Goal: Transaction & Acquisition: Download file/media

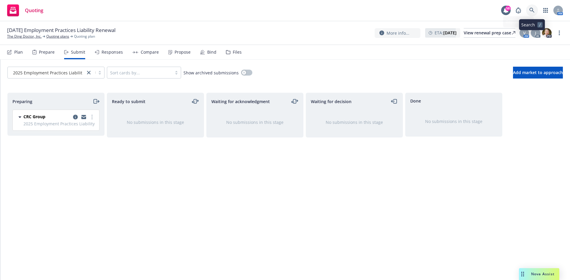
click at [532, 10] on icon at bounding box center [531, 10] width 5 height 5
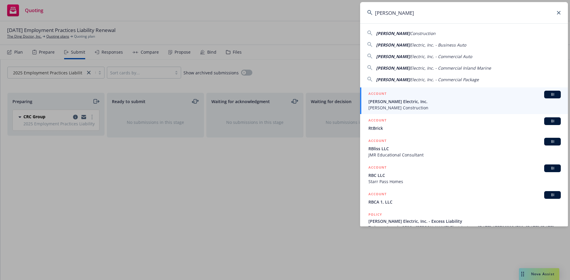
click at [410, 34] on span "Construction" at bounding box center [423, 34] width 26 height 6
type input "[PERSON_NAME] Construction"
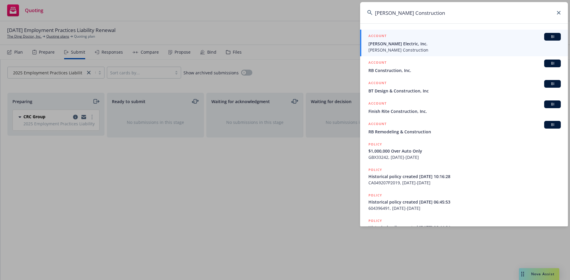
click at [402, 44] on span "[PERSON_NAME] Electric, Inc." at bounding box center [464, 44] width 192 height 6
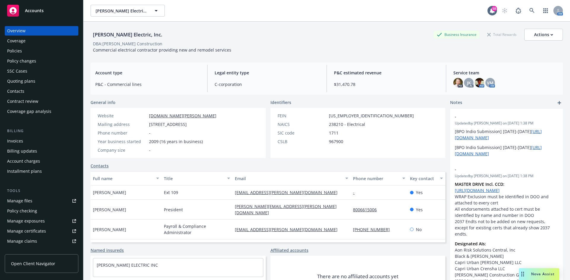
click at [28, 53] on div "Policies" at bounding box center [41, 50] width 69 height 9
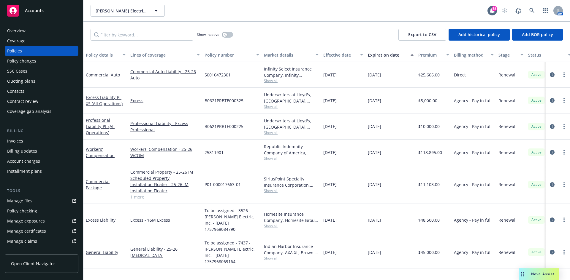
click at [97, 246] on div "General Liability" at bounding box center [105, 253] width 45 height 32
drag, startPoint x: 99, startPoint y: 244, endPoint x: 189, endPoint y: 195, distance: 102.7
click at [99, 250] on link "General Liability" at bounding box center [102, 253] width 32 height 6
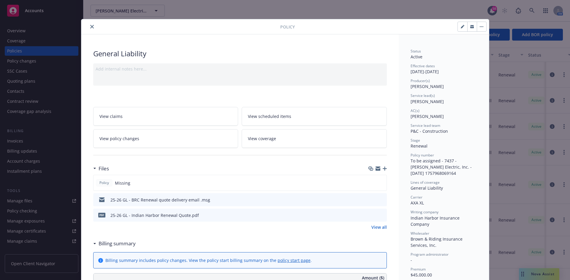
click at [478, 26] on button "button" at bounding box center [481, 26] width 9 height 9
click at [458, 29] on button "button" at bounding box center [462, 26] width 9 height 9
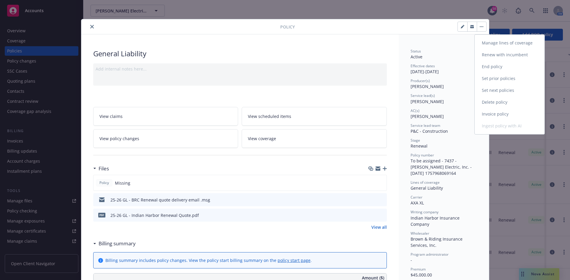
select select "RENEWAL"
select select "12"
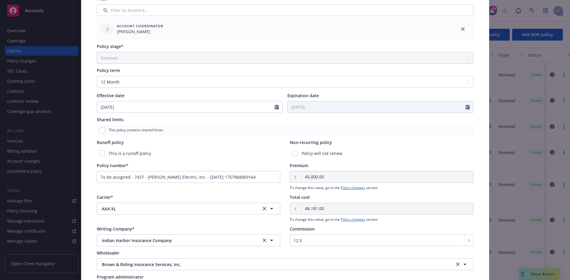
scroll to position [229, 0]
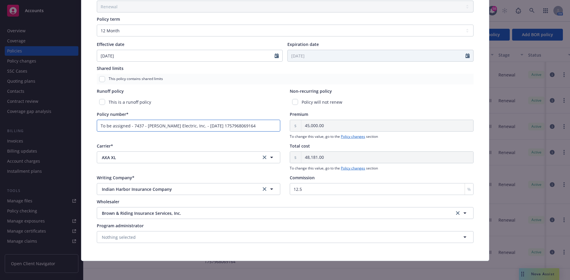
click at [244, 122] on input "To be assigned - 7437 - RBT Electric, Inc. - 09/15/2025 1757968069164" at bounding box center [189, 126] width 184 height 12
drag, startPoint x: 241, startPoint y: 125, endPoint x: 0, endPoint y: 118, distance: 241.1
click at [0, 118] on div "Edit policy details Cancel Save Policy type* General Liability Display name Pro…" at bounding box center [285, 140] width 570 height 280
paste input "ESG006686401"
type input "ESG006686401"
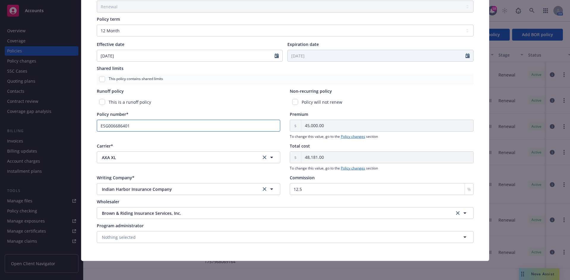
click at [139, 128] on input "ESG006686401" at bounding box center [189, 126] width 184 height 12
drag, startPoint x: 121, startPoint y: 127, endPoint x: 20, endPoint y: 127, distance: 100.9
click at [20, 127] on div "Edit policy details Cancel Save Policy type* General Liability Display name Pro…" at bounding box center [285, 140] width 570 height 280
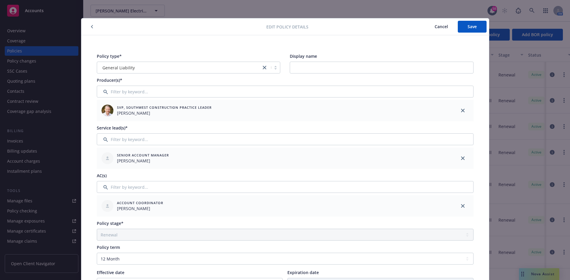
scroll to position [0, 0]
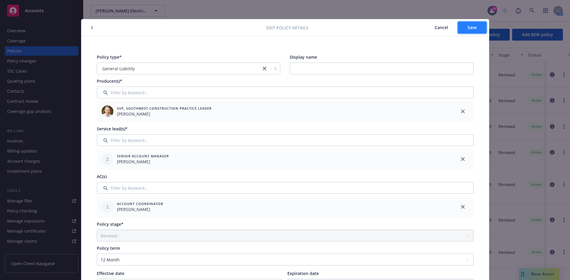
click at [473, 31] on button "Save" at bounding box center [472, 28] width 29 height 12
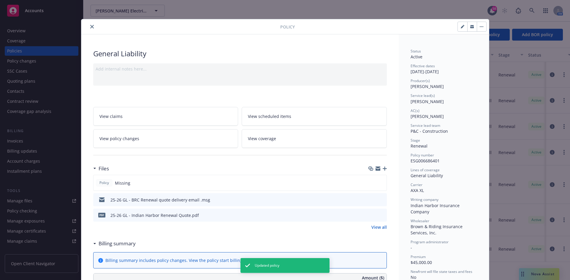
click at [90, 27] on icon "close" at bounding box center [92, 27] width 4 height 4
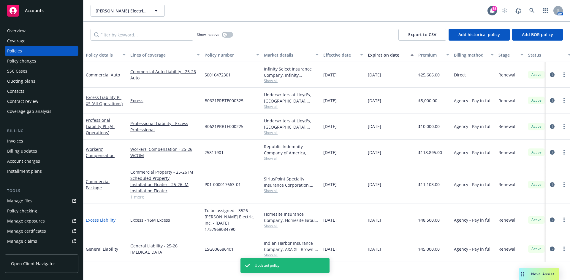
click at [106, 218] on link "Excess Liability" at bounding box center [101, 221] width 30 height 6
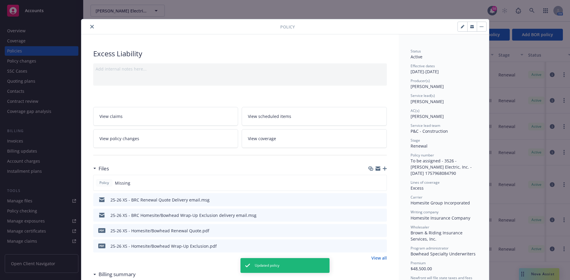
click at [458, 28] on button "button" at bounding box center [462, 26] width 9 height 9
select select "RENEWAL"
select select "12"
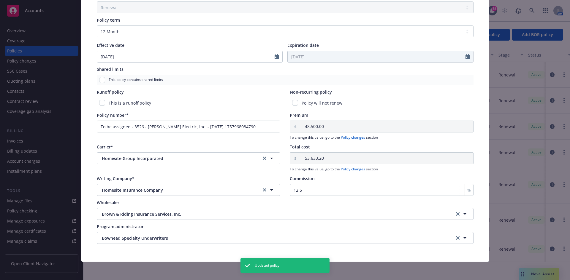
scroll to position [229, 0]
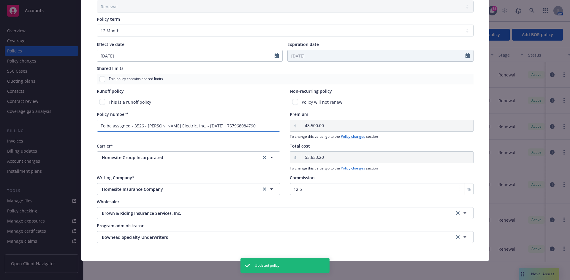
click at [255, 123] on input "To be assigned - 3526 - RBT Electric, Inc. - 09/15/2025 1757968084790" at bounding box center [189, 126] width 184 height 12
drag, startPoint x: 0, startPoint y: 88, endPoint x: 0, endPoint y: 84, distance: 3.9
click at [0, 84] on div "Edit policy details Cancel Save Policy type* Excess Liability Display name Prod…" at bounding box center [285, 140] width 570 height 280
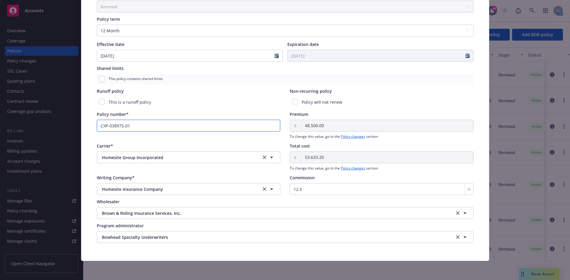
type input "CXP-038975-01"
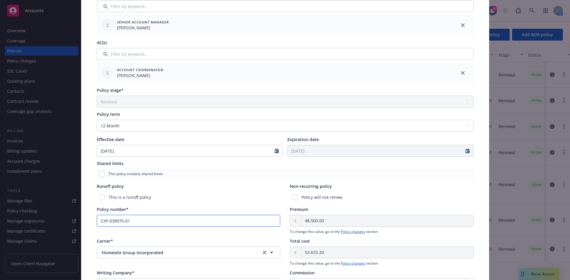
scroll to position [0, 0]
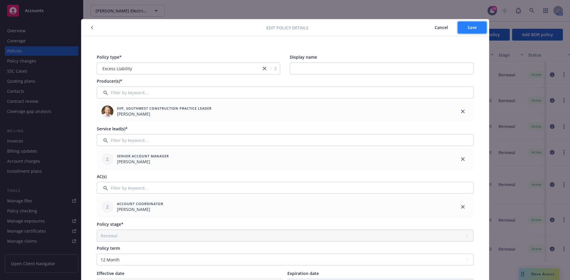
click at [460, 27] on button "Save" at bounding box center [472, 28] width 29 height 12
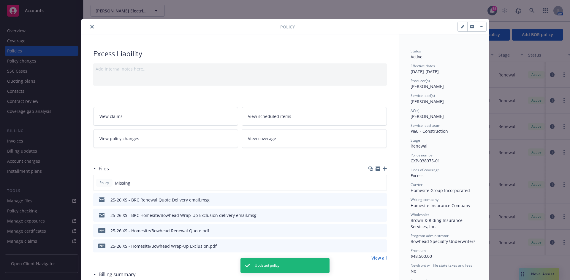
drag, startPoint x: 30, startPoint y: 211, endPoint x: 31, endPoint y: 202, distance: 8.6
click at [31, 208] on div "Policy Excess Liability Add internal notes here... View claims View scheduled i…" at bounding box center [285, 140] width 570 height 280
click at [31, 202] on div "Policy Excess Liability Add internal notes here... View claims View scheduled i…" at bounding box center [285, 140] width 570 height 280
click at [92, 28] on button "close" at bounding box center [91, 26] width 7 height 7
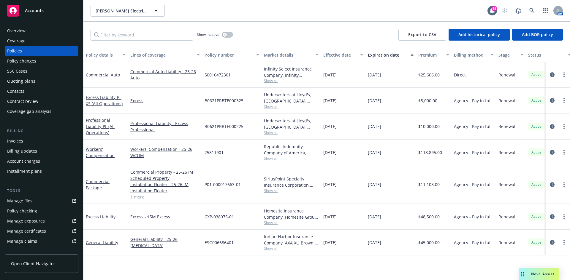
click at [39, 201] on link "Manage files" at bounding box center [42, 200] width 74 height 9
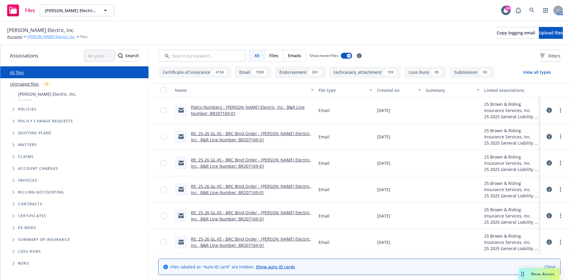
click at [41, 37] on link "[PERSON_NAME] Electric, Inc." at bounding box center [51, 36] width 48 height 5
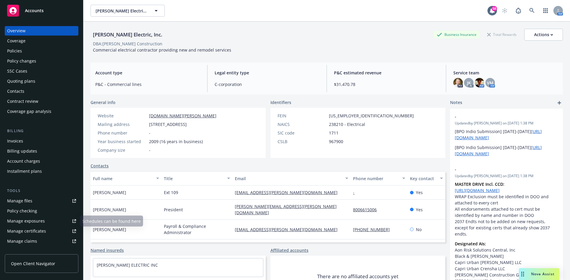
click at [30, 201] on div "Manage files" at bounding box center [19, 200] width 25 height 9
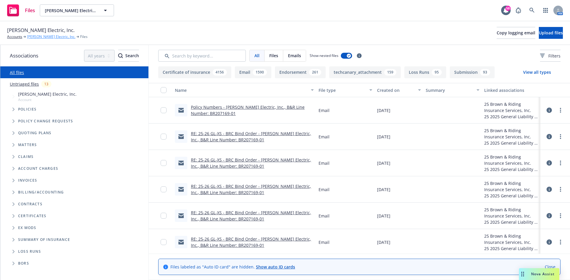
click at [31, 35] on link "[PERSON_NAME] Electric, Inc." at bounding box center [51, 36] width 48 height 5
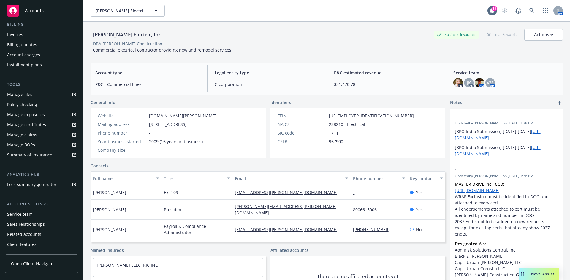
scroll to position [116, 0]
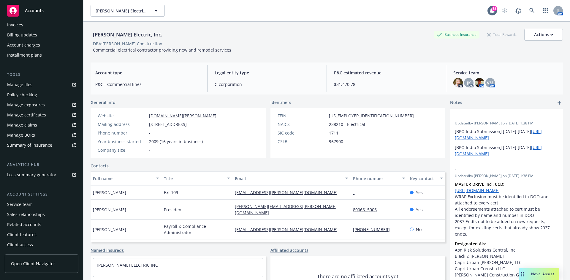
click at [34, 117] on div "Manage certificates" at bounding box center [26, 114] width 39 height 9
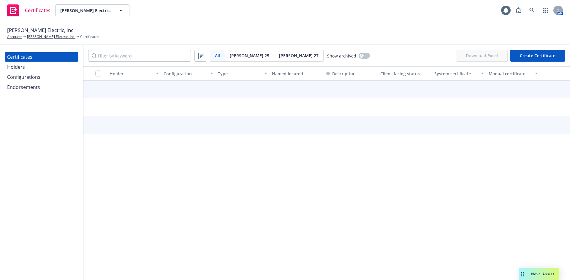
click at [30, 86] on div "Endorsements" at bounding box center [23, 87] width 33 height 9
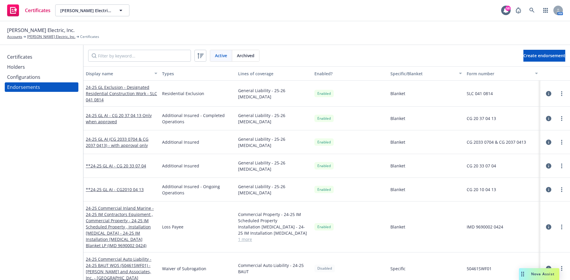
scroll to position [1009, 0]
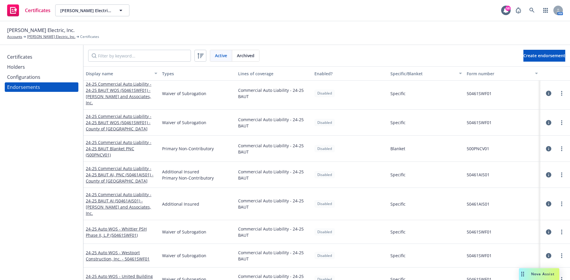
click at [261, 77] on button "Lines of coverage" at bounding box center [274, 73] width 76 height 14
click at [261, 73] on div "Lines of coverage" at bounding box center [274, 74] width 72 height 6
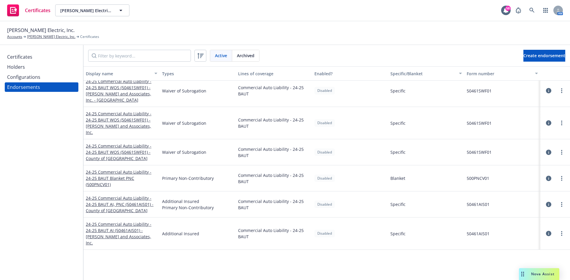
scroll to position [801, 0]
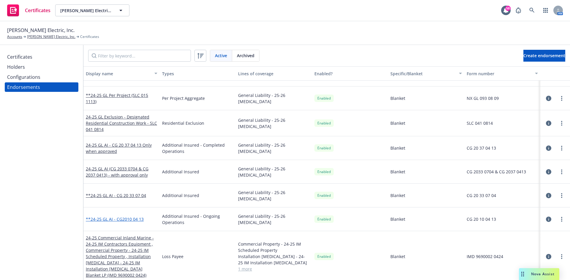
click at [122, 218] on link "**24-25 GL AI - CG2010 04 13" at bounding box center [115, 220] width 58 height 6
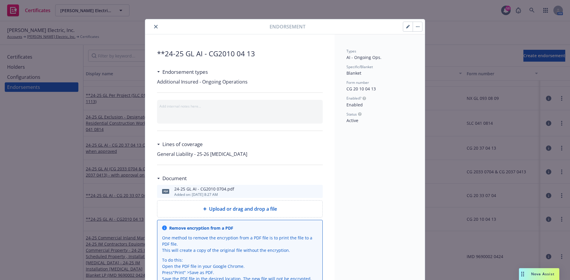
click at [155, 28] on icon "close" at bounding box center [156, 27] width 4 height 4
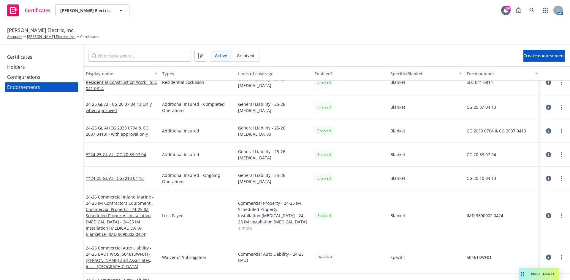
scroll to position [806, 0]
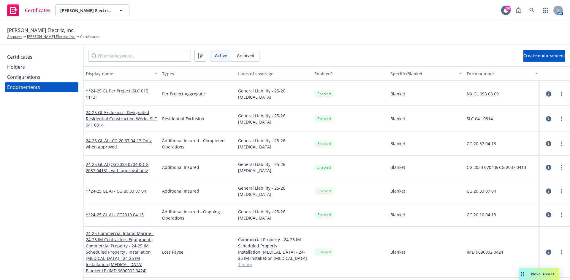
click at [224, 53] on span "Active" at bounding box center [221, 56] width 12 height 6
click at [256, 69] on button "Lines of coverage" at bounding box center [274, 73] width 76 height 14
click at [254, 73] on div "Lines of coverage" at bounding box center [274, 74] width 72 height 6
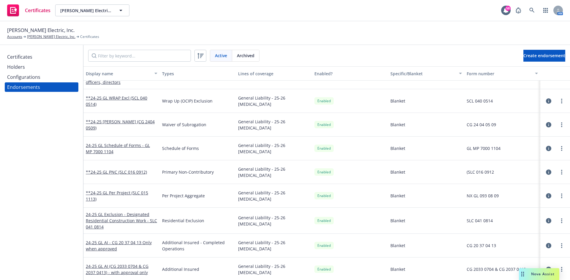
scroll to position [683, 0]
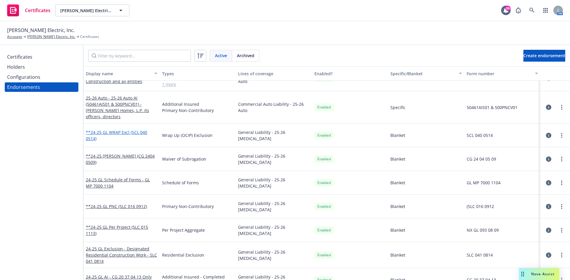
click at [139, 133] on link "**24-25 GL WRAP Excl (SCL 040 0514)" at bounding box center [116, 136] width 61 height 12
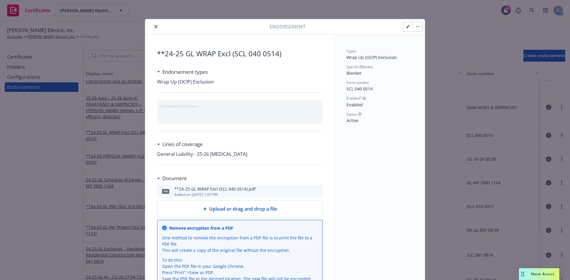
click at [310, 157] on span "General Liability - 25-26 [MEDICAL_DATA]" at bounding box center [240, 154] width 166 height 7
click at [305, 191] on icon "download file" at bounding box center [307, 191] width 5 height 5
click at [155, 28] on icon "close" at bounding box center [156, 27] width 4 height 4
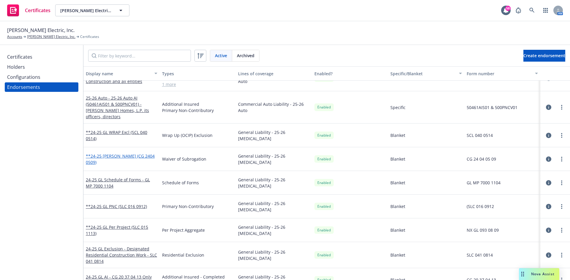
click at [147, 158] on link "**24-25 [PERSON_NAME] (CG 2404 0509)" at bounding box center [120, 159] width 69 height 12
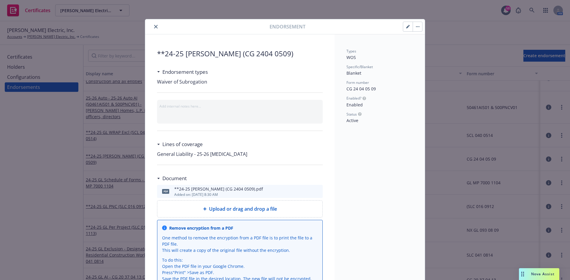
click at [307, 193] on icon "download file" at bounding box center [307, 192] width 5 height 1
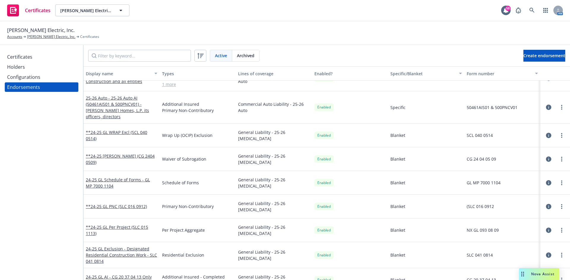
click at [126, 180] on link "24-25 GL Schedule of Forms - GL MP 7000 1104" at bounding box center [118, 183] width 64 height 12
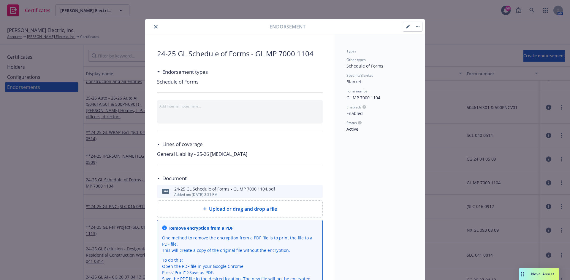
click at [307, 191] on icon "download file" at bounding box center [307, 191] width 5 height 5
click at [152, 26] on button "close" at bounding box center [155, 26] width 7 height 7
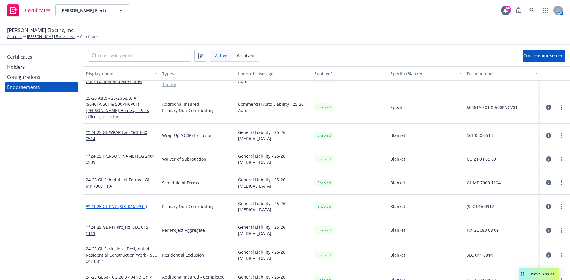
click at [135, 208] on link "**24-25 GL PNC (SLC 016 0912)" at bounding box center [116, 207] width 61 height 6
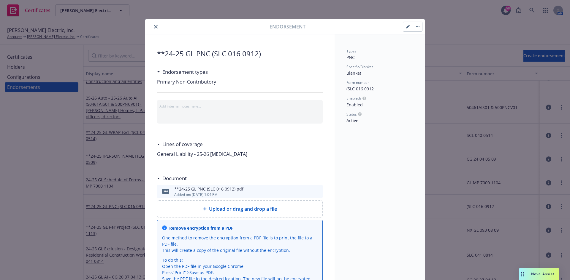
click at [305, 193] on icon "download file" at bounding box center [307, 191] width 5 height 5
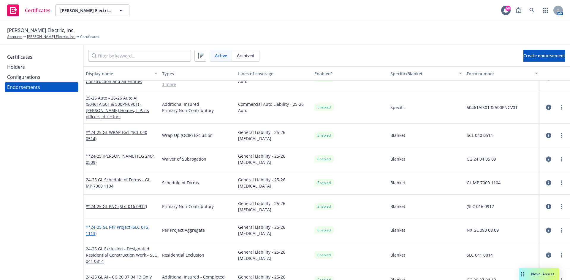
click at [122, 230] on link "**24-25 GL Per Project (SLC 015 1113)" at bounding box center [117, 231] width 62 height 12
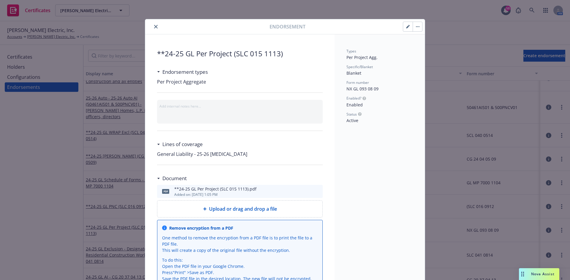
click at [305, 191] on icon "download file" at bounding box center [307, 191] width 4 height 4
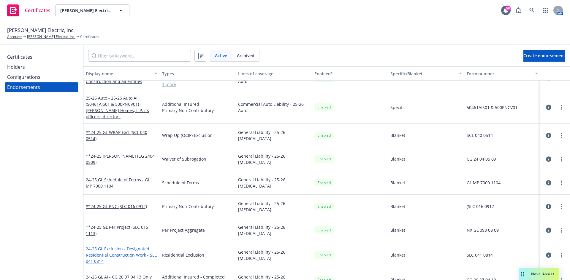
click at [139, 253] on link "24-25 GL Exclusion - Designated Residential Construction Work - SLC 041 0814" at bounding box center [121, 255] width 71 height 18
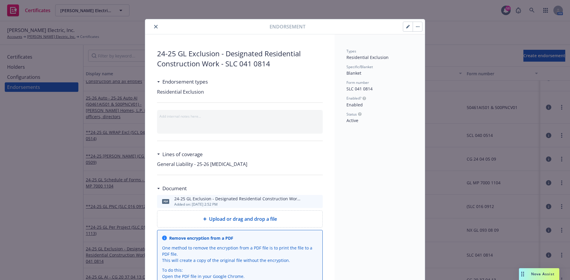
click at [305, 202] on icon "download file" at bounding box center [307, 201] width 5 height 5
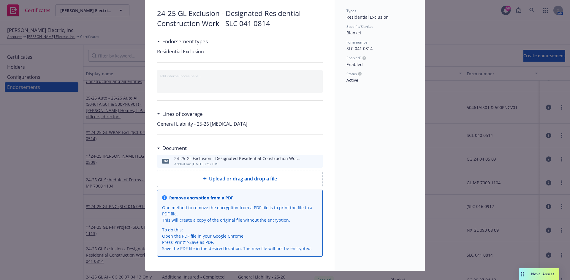
scroll to position [50, 0]
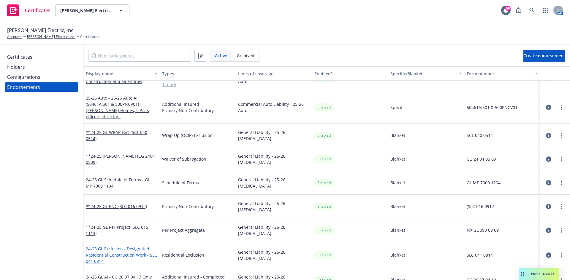
click at [131, 254] on link "24-25 GL Exclusion - Designated Residential Construction Work - SLC 041 0814" at bounding box center [121, 255] width 71 height 18
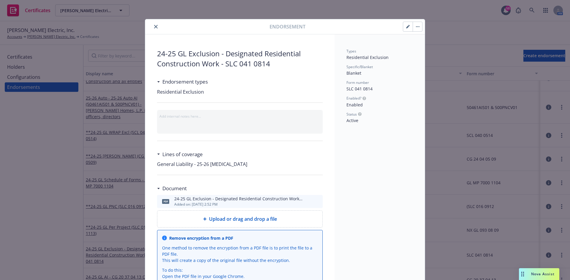
scroll to position [18, 0]
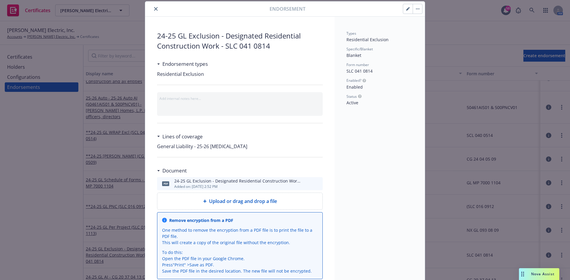
click at [307, 183] on icon "download file" at bounding box center [307, 183] width 5 height 5
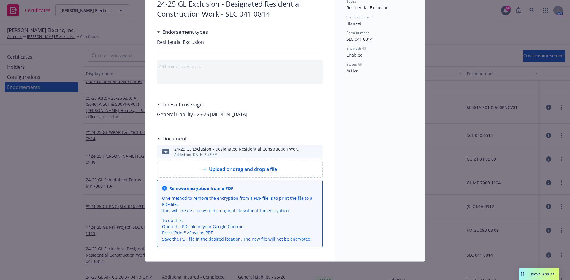
scroll to position [50, 0]
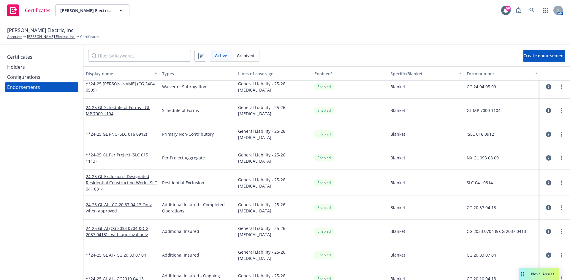
scroll to position [742, 0]
click at [131, 205] on link "24-25 GL AI - CG 20 37 04 13 Only when approved" at bounding box center [119, 208] width 66 height 12
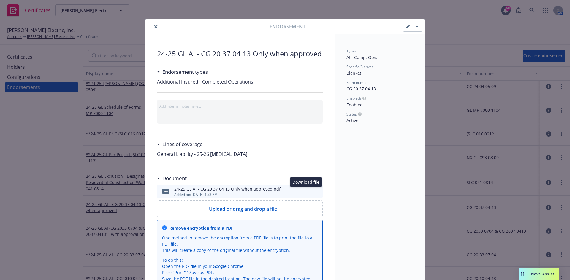
click at [305, 192] on icon "download file" at bounding box center [307, 191] width 5 height 5
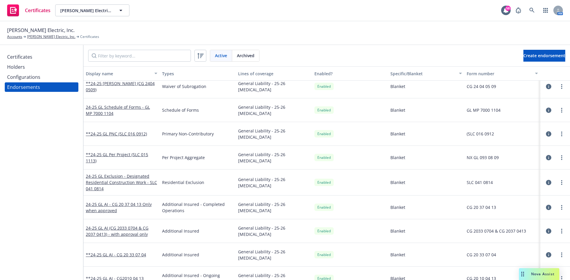
click at [139, 232] on div "24-25 GL AI (CG 2033 0704 & CG 2037 0413) - with approval only" at bounding box center [122, 231] width 72 height 12
click at [131, 231] on div "24-25 GL AI (CG 2033 0704 & CG 2037 0413) - with approval only" at bounding box center [122, 231] width 72 height 12
click at [126, 228] on link "24-25 GL AI (CG 2033 0704 & CG 2037 0413) - with approval only" at bounding box center [117, 232] width 63 height 12
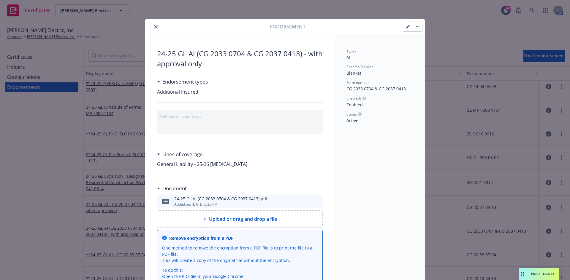
click at [305, 203] on icon "download file" at bounding box center [307, 201] width 5 height 5
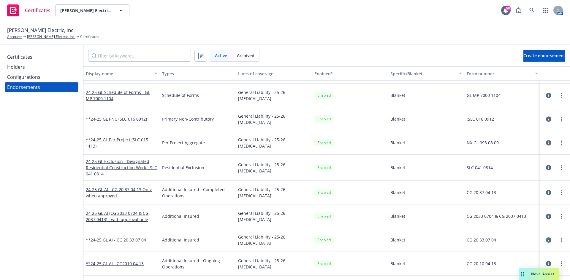
scroll to position [772, 0]
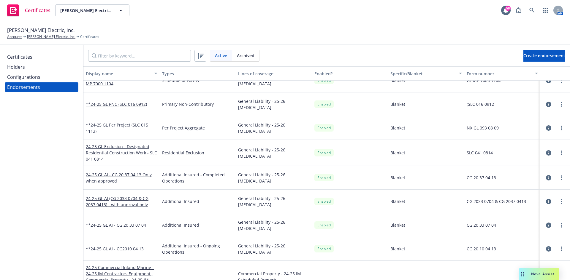
click at [113, 229] on div "**24-25 GL AI - CG 20 33 07 04" at bounding box center [121, 226] width 76 height 24
click at [134, 225] on link "**24-25 GL AI - CG 20 33 07 04" at bounding box center [116, 226] width 60 height 6
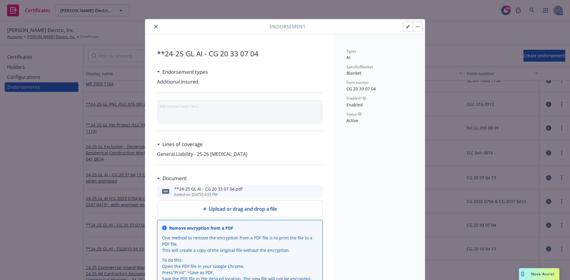
click at [307, 189] on icon "download file" at bounding box center [307, 191] width 5 height 5
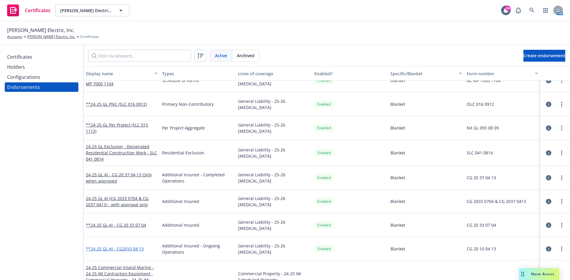
click at [117, 251] on link "**24-25 GL AI - CG2010 04 13" at bounding box center [115, 249] width 58 height 6
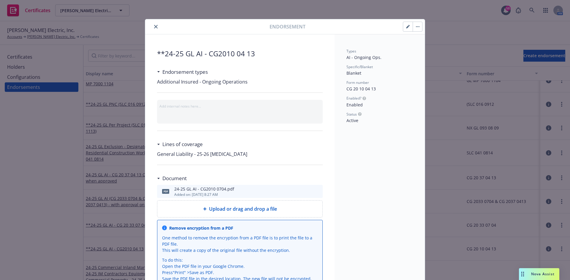
scroll to position [18, 0]
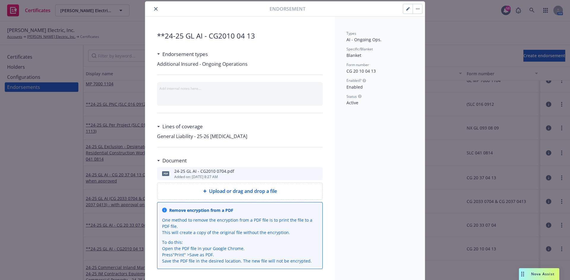
click at [305, 174] on icon "download file" at bounding box center [307, 173] width 5 height 5
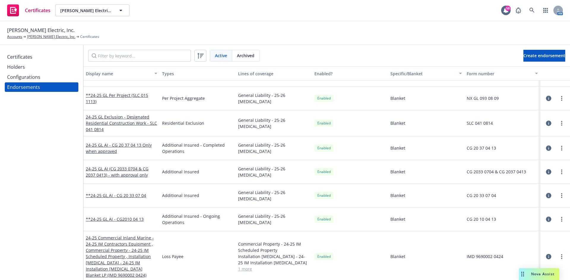
scroll to position [831, 0]
